Goal: Information Seeking & Learning: Check status

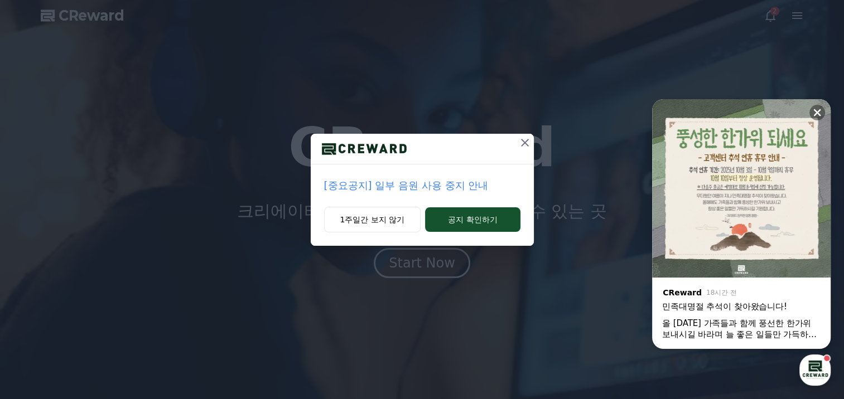
click at [421, 182] on p "[중요공지] 일부 음원 사용 중지 안내" at bounding box center [422, 186] width 196 height 16
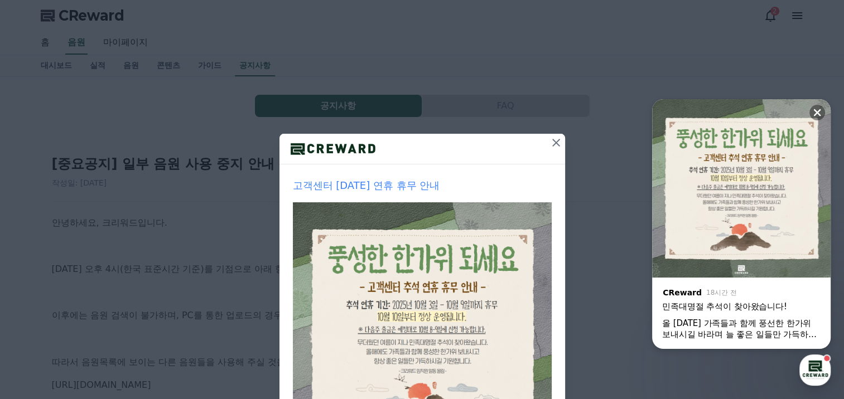
click at [549, 141] on icon at bounding box center [555, 142] width 13 height 13
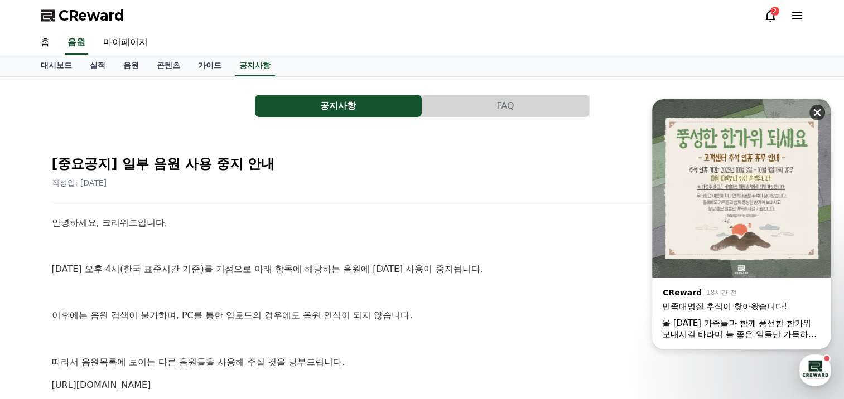
click at [820, 112] on icon at bounding box center [816, 112] width 11 height 11
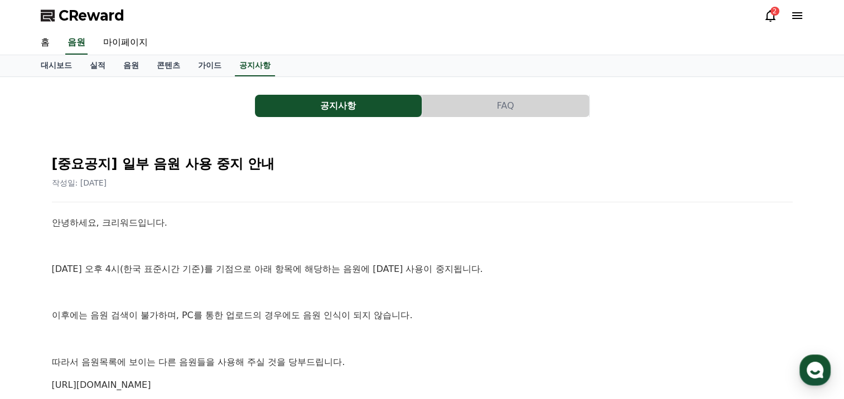
drag, startPoint x: 52, startPoint y: 229, endPoint x: 422, endPoint y: 375, distance: 397.5
click at [125, 68] on link "음원" at bounding box center [130, 65] width 33 height 21
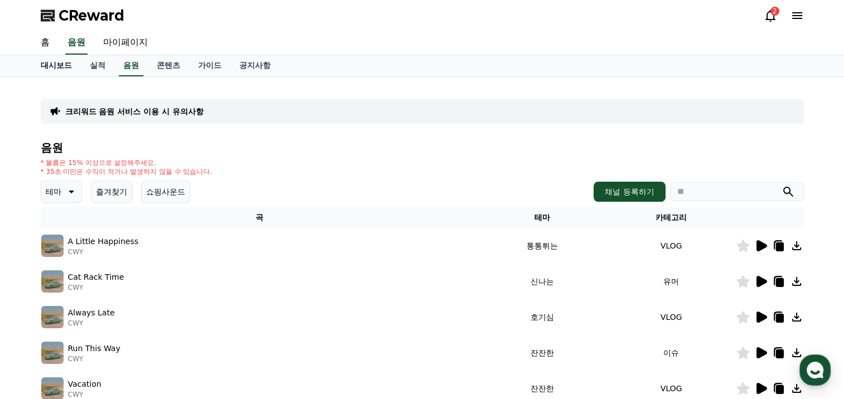
click at [61, 70] on link "대시보드" at bounding box center [56, 65] width 49 height 21
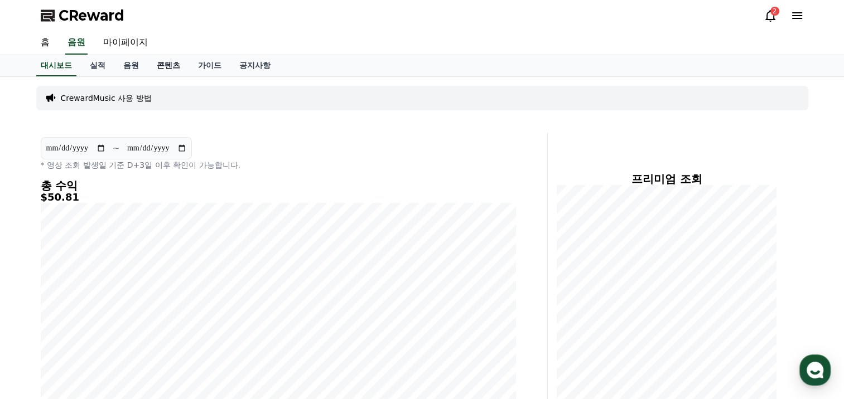
click at [170, 69] on link "콘텐츠" at bounding box center [168, 65] width 41 height 21
